Goal: Check status: Check status

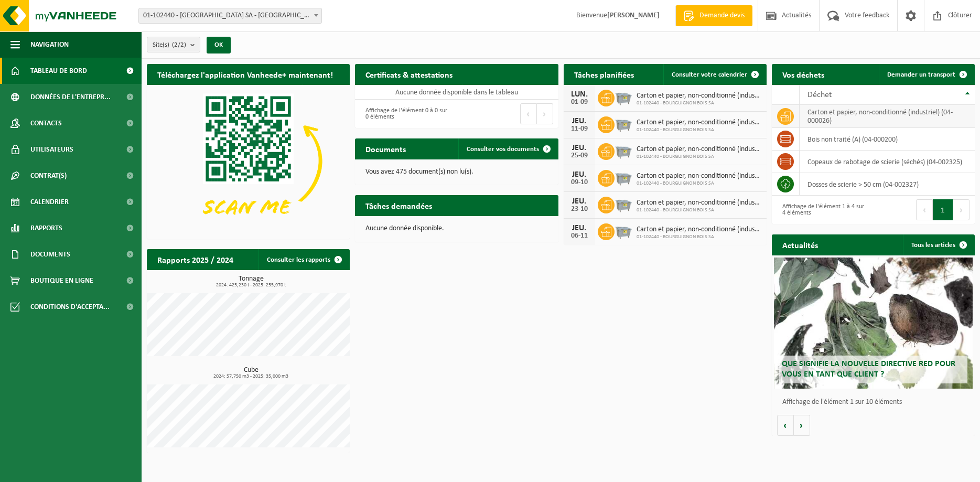
click at [816, 116] on td "carton et papier, non-conditionné (industriel) (04-000026)" at bounding box center [886, 116] width 175 height 23
click at [701, 79] on link "Consulter votre calendrier" at bounding box center [714, 74] width 102 height 21
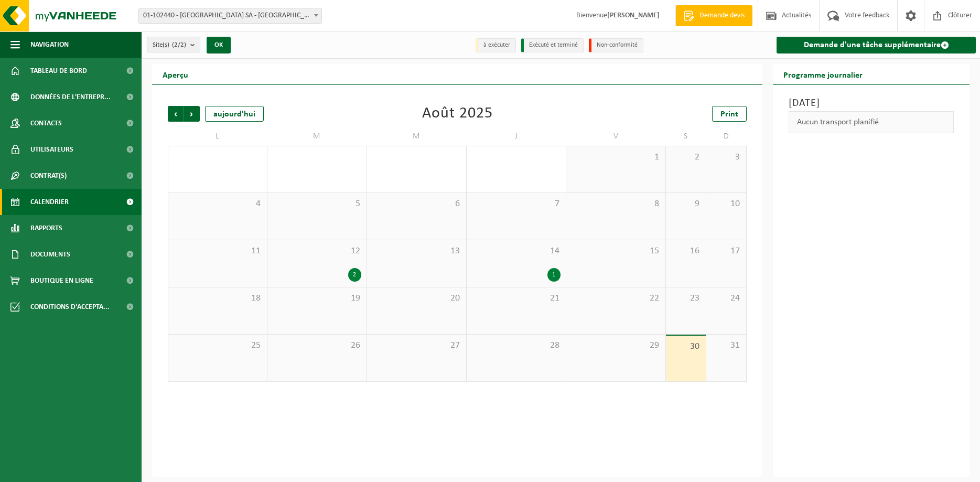
click at [40, 200] on span "Calendrier" at bounding box center [49, 202] width 38 height 26
click at [360, 270] on div "2" at bounding box center [354, 275] width 13 height 14
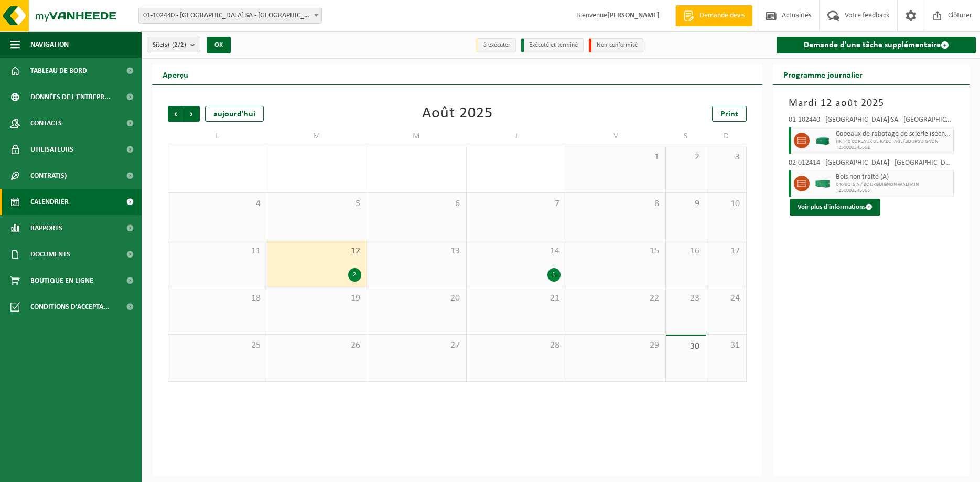
click at [530, 254] on span "14" at bounding box center [516, 251] width 89 height 12
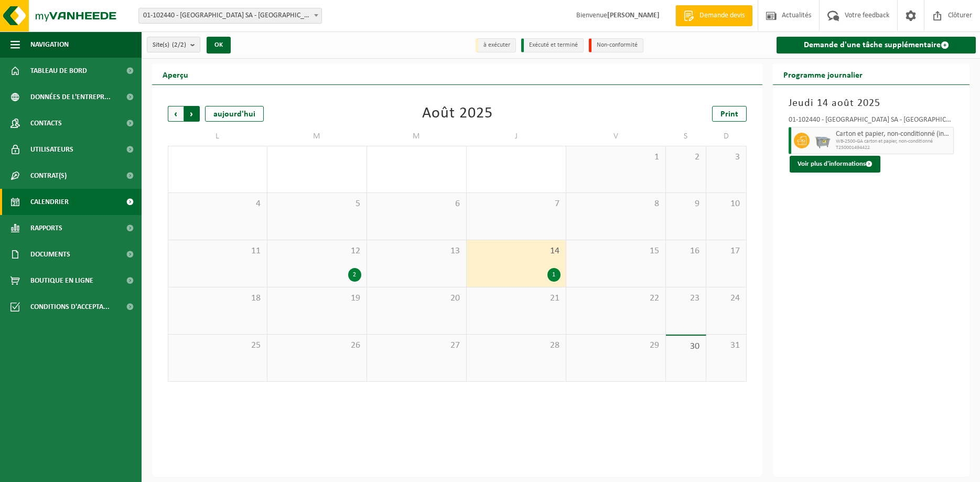
click at [178, 113] on span "Précédent" at bounding box center [176, 114] width 16 height 16
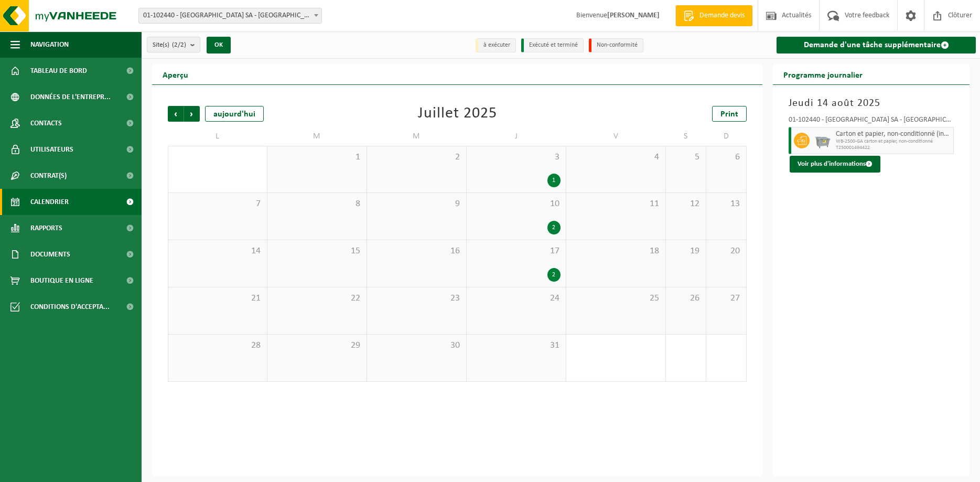
click at [178, 113] on span "Précédent" at bounding box center [176, 114] width 16 height 16
click at [74, 208] on link "Calendrier" at bounding box center [71, 202] width 142 height 26
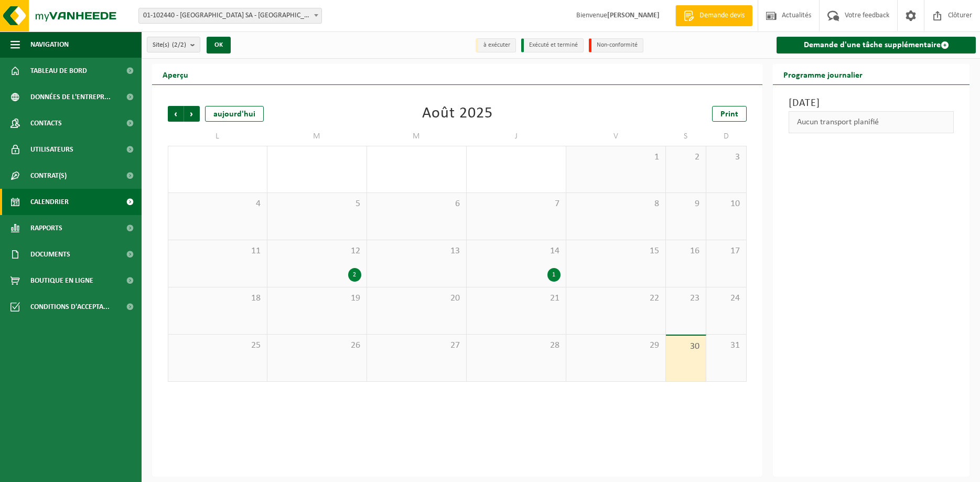
click at [554, 271] on div "1" at bounding box center [553, 275] width 13 height 14
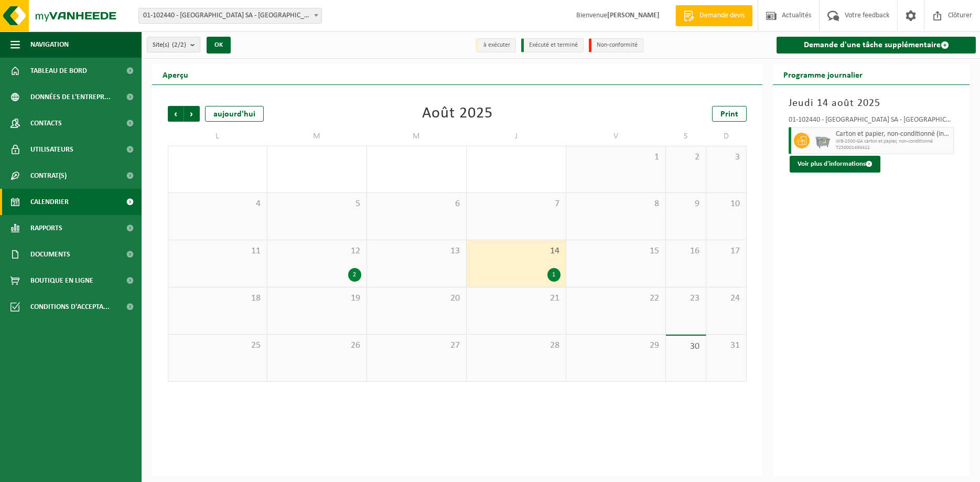
click at [350, 268] on div "2" at bounding box center [317, 275] width 89 height 14
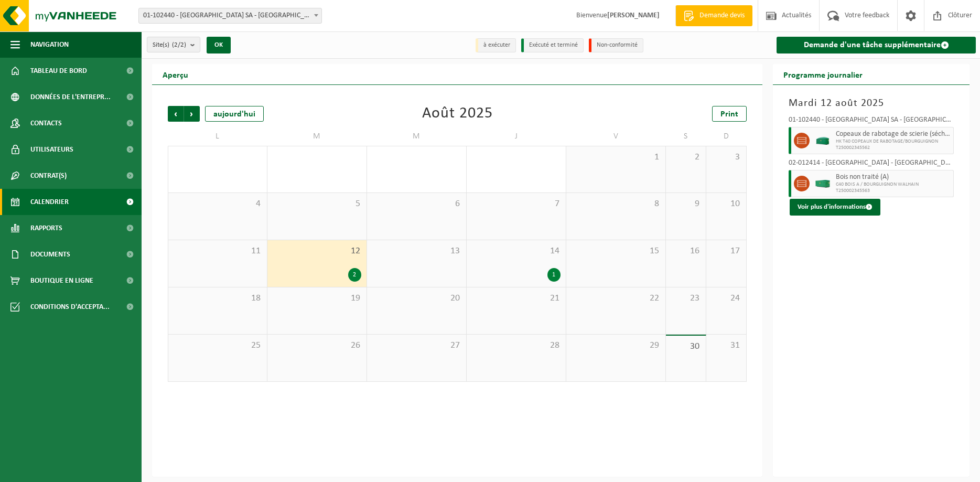
click at [555, 276] on div "1" at bounding box center [553, 275] width 13 height 14
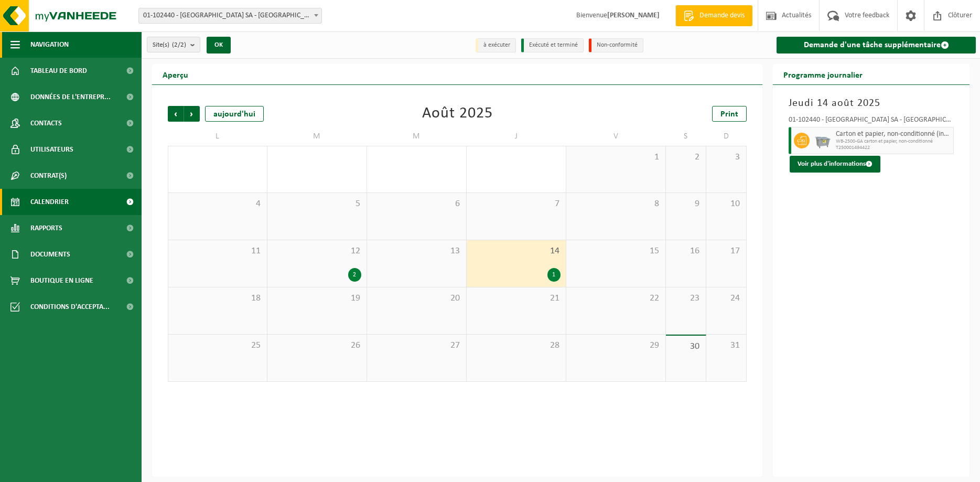
click at [39, 41] on span "Navigation" at bounding box center [49, 44] width 38 height 26
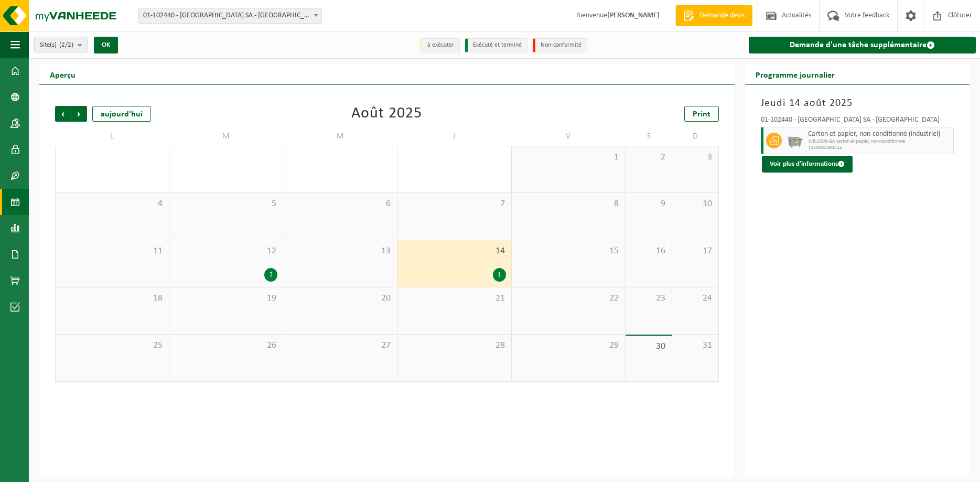
click at [39, 41] on button "Site(s) (2/2)" at bounding box center [60, 45] width 53 height 16
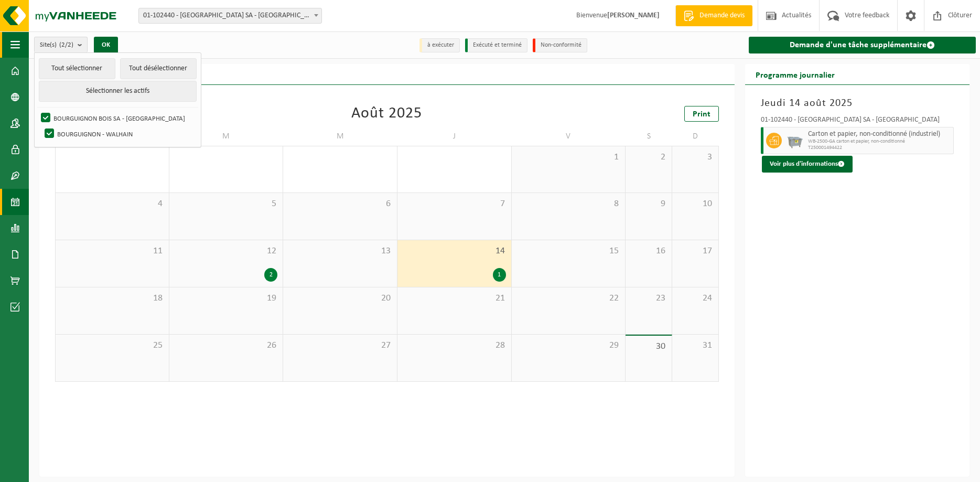
click at [13, 46] on span "button" at bounding box center [14, 44] width 9 height 26
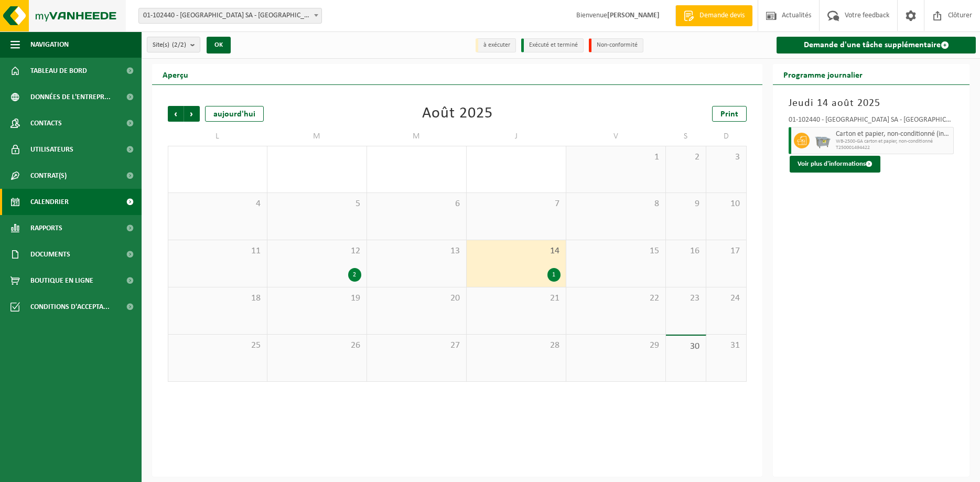
click at [60, 16] on img at bounding box center [63, 15] width 126 height 31
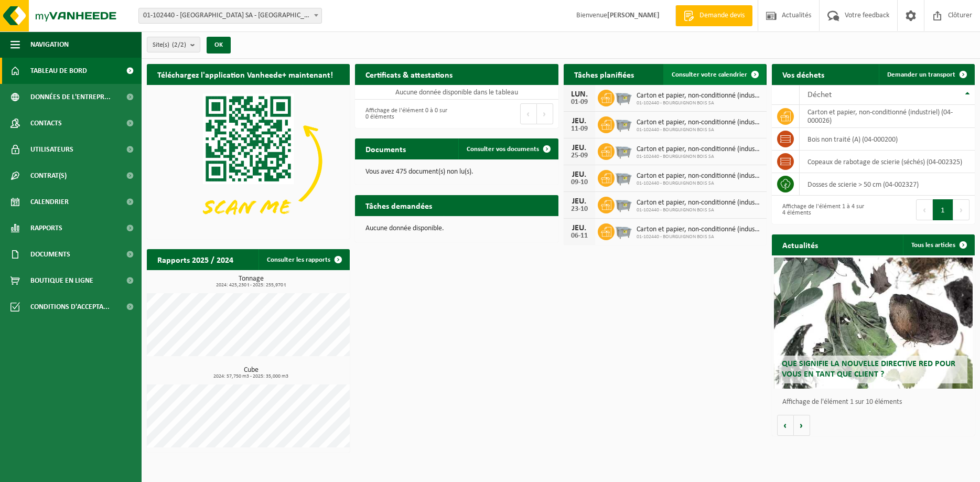
click at [700, 76] on span "Consulter votre calendrier" at bounding box center [708, 74] width 75 height 7
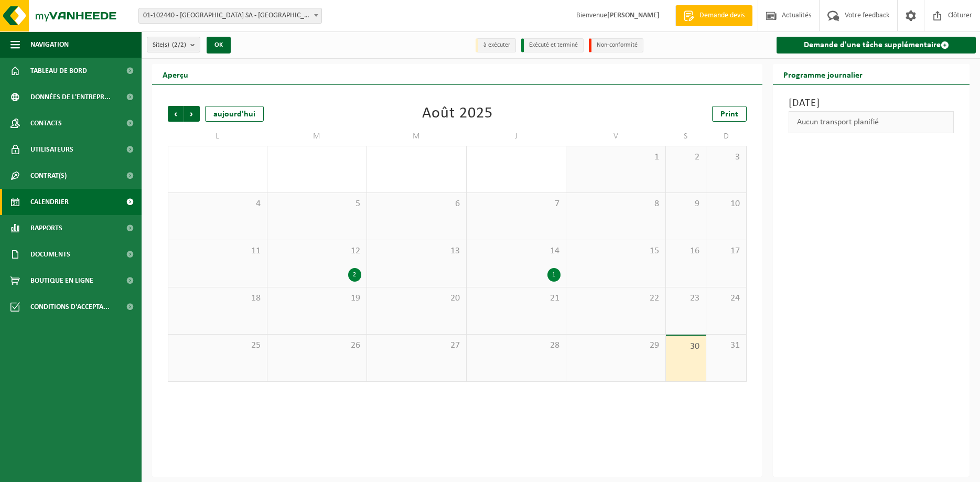
click at [352, 275] on div "2" at bounding box center [354, 275] width 13 height 14
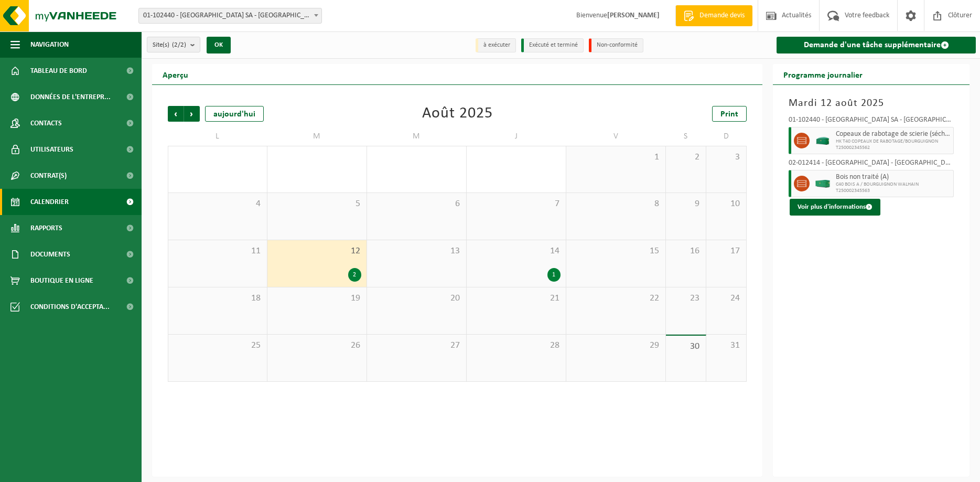
click at [554, 273] on div "1" at bounding box center [553, 275] width 13 height 14
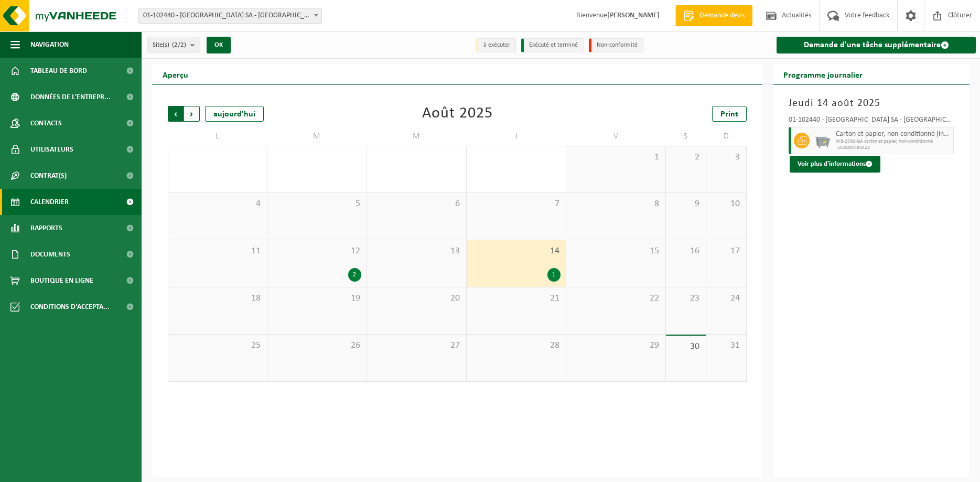
click at [194, 115] on span "Suivant" at bounding box center [192, 114] width 16 height 16
